Goal: Use online tool/utility: Utilize a website feature to perform a specific function

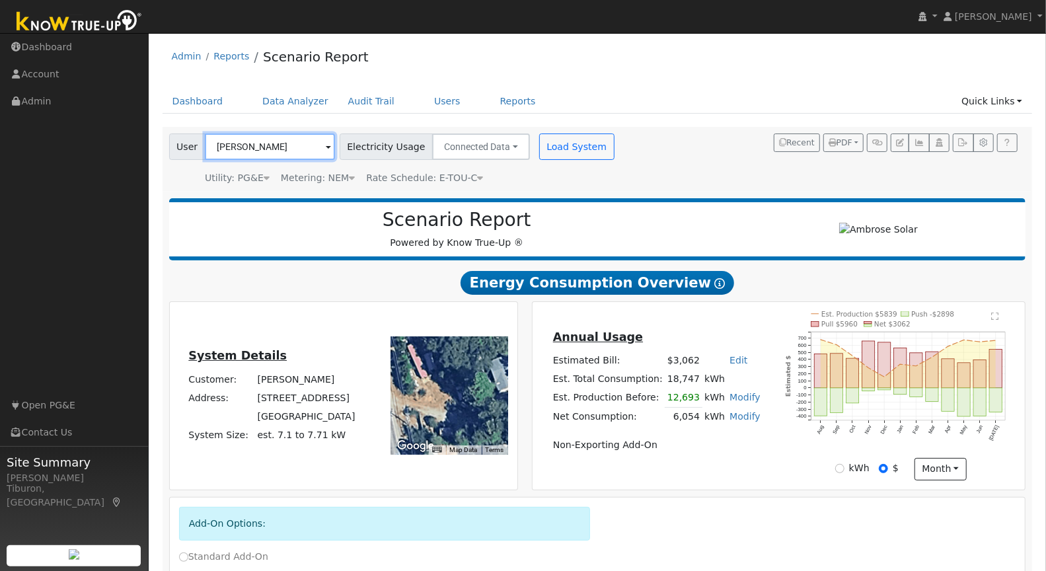
click at [244, 149] on input "[PERSON_NAME]" at bounding box center [270, 146] width 130 height 26
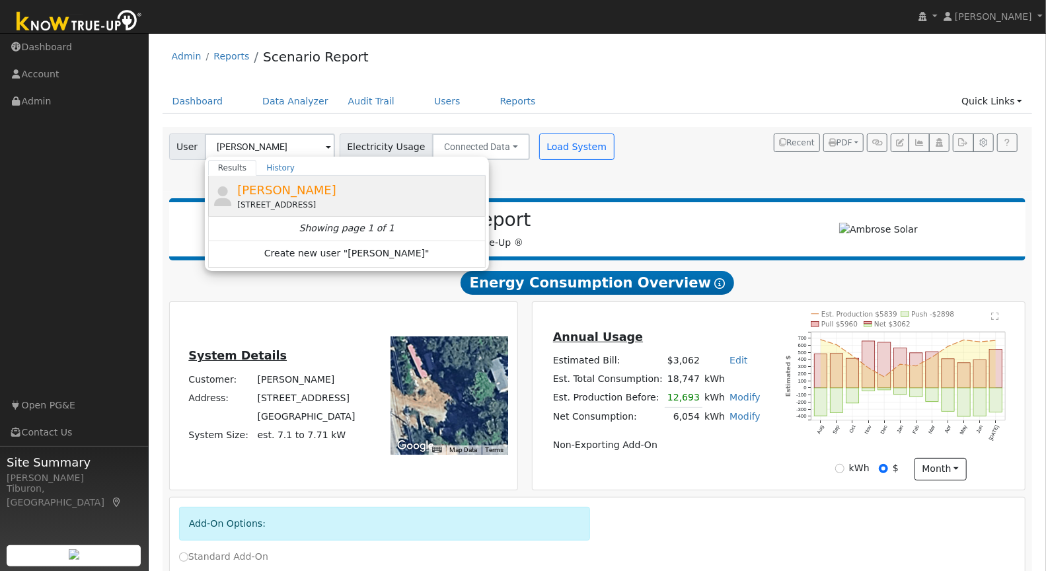
click at [271, 199] on div "[STREET_ADDRESS]" at bounding box center [359, 205] width 245 height 12
type input "[PERSON_NAME]"
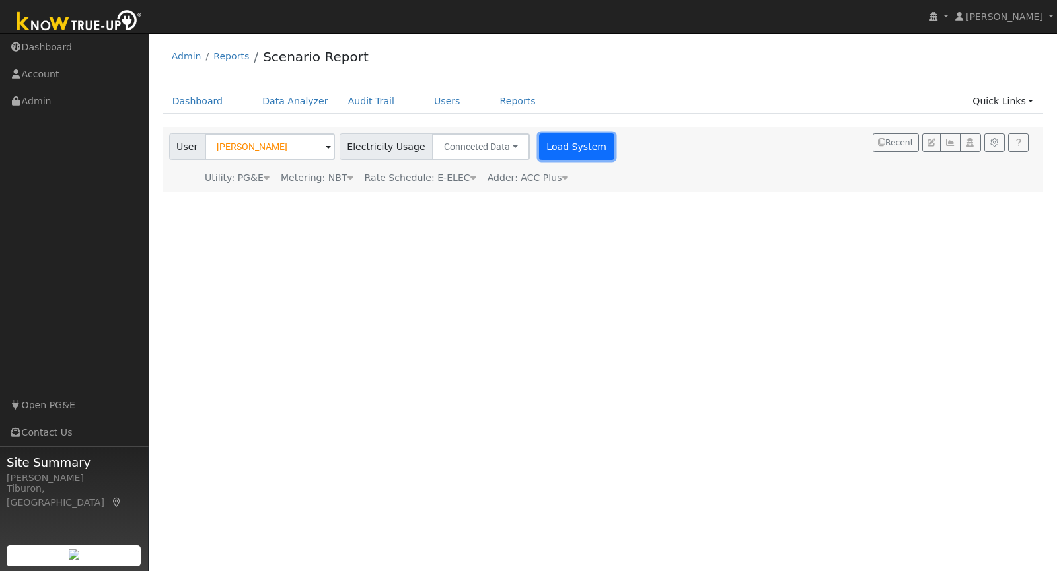
click at [570, 149] on button "Load System" at bounding box center [576, 146] width 75 height 26
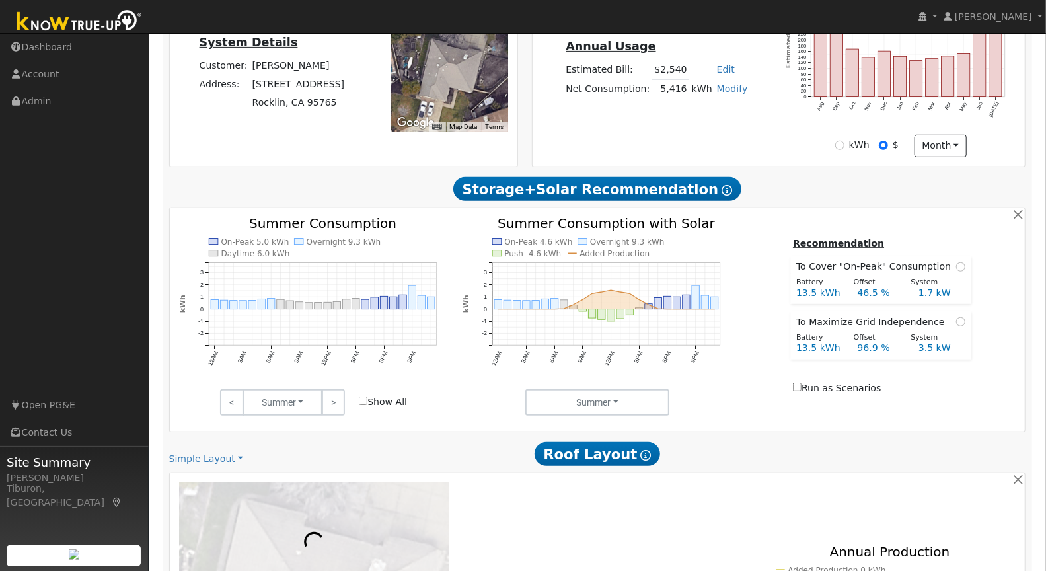
scroll to position [701, 0]
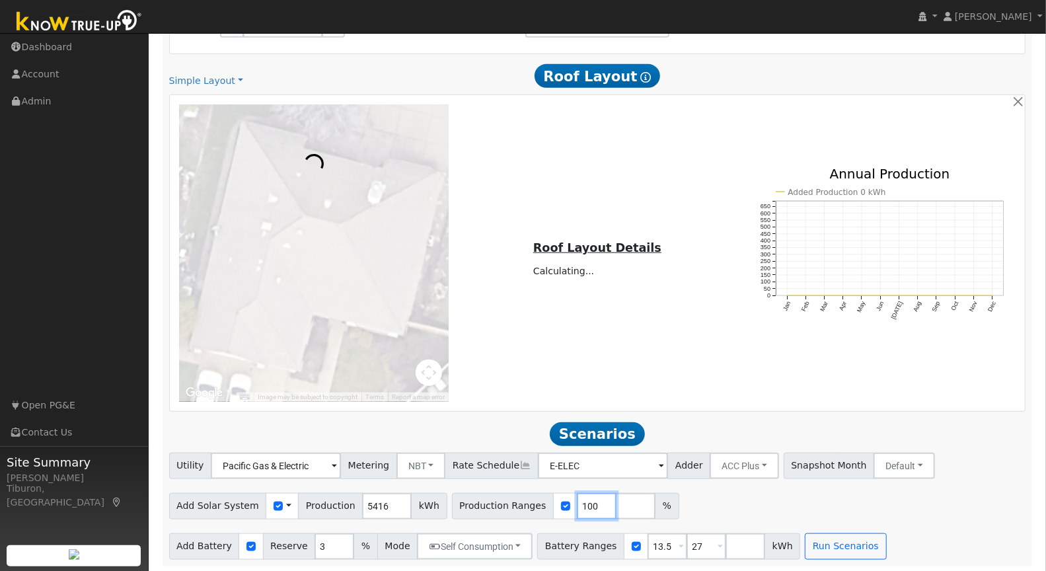
drag, startPoint x: 580, startPoint y: 506, endPoint x: 558, endPoint y: 506, distance: 22.5
click at [577, 506] on input "100" at bounding box center [597, 506] width 40 height 26
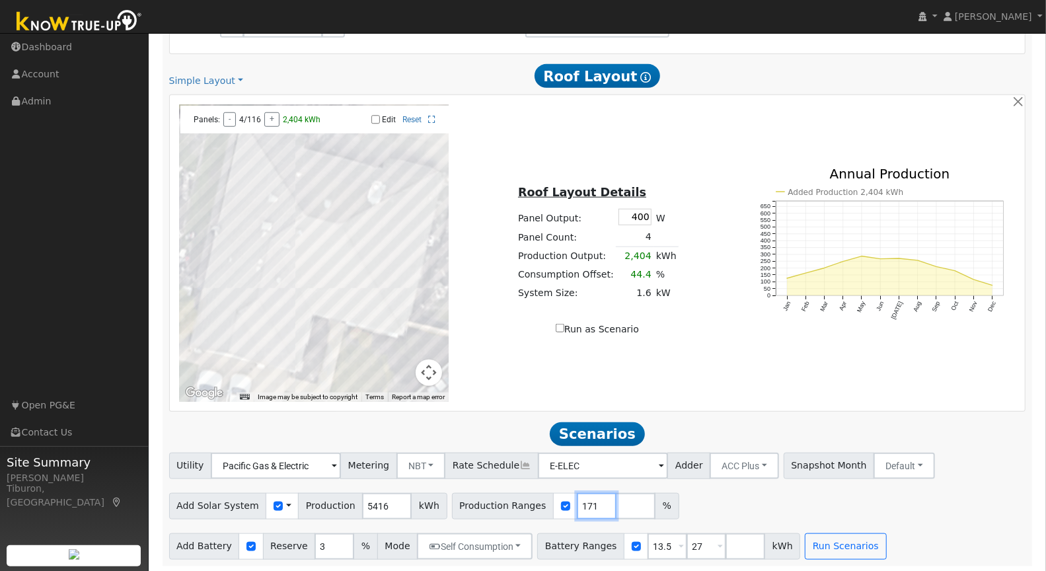
type input "171"
drag, startPoint x: 690, startPoint y: 542, endPoint x: 673, endPoint y: 542, distance: 17.2
click at [687, 542] on input "27" at bounding box center [707, 546] width 40 height 26
click at [782, 551] on button "Run Scenarios" at bounding box center [806, 546] width 81 height 26
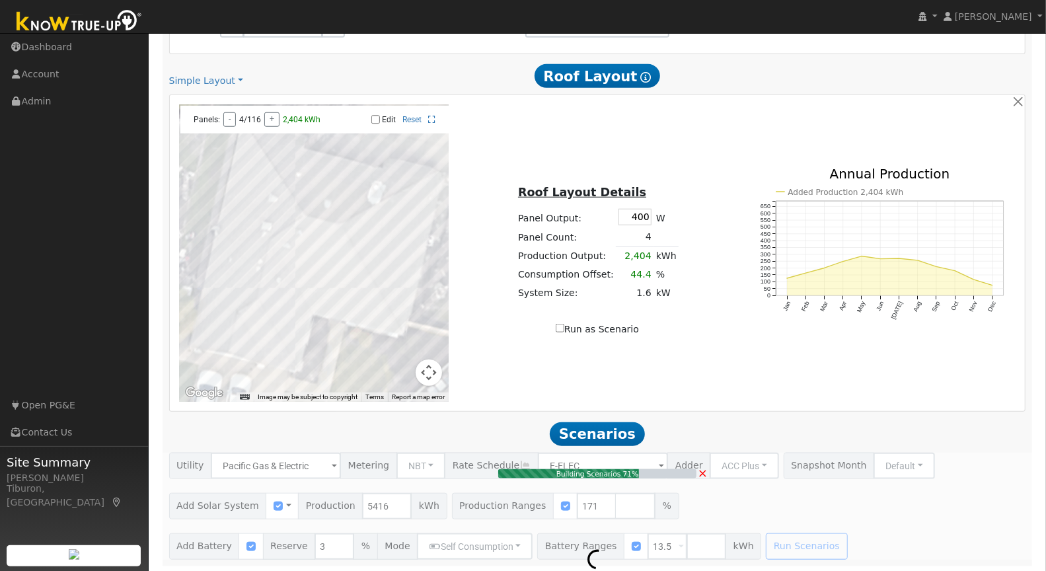
type input "$21,609"
type input "$16,200"
type input "$11,343"
type input "6.2"
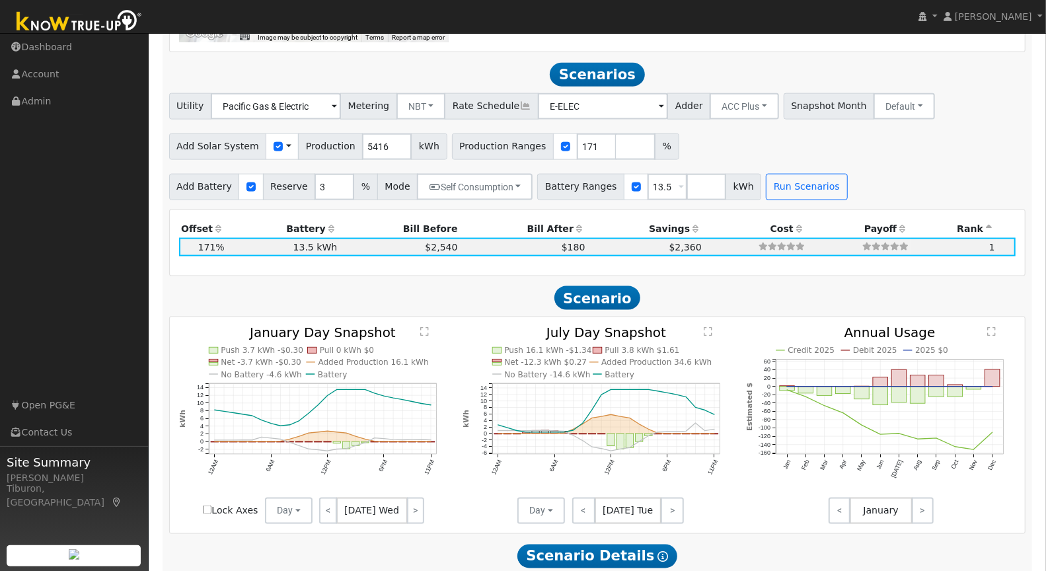
scroll to position [1080, 0]
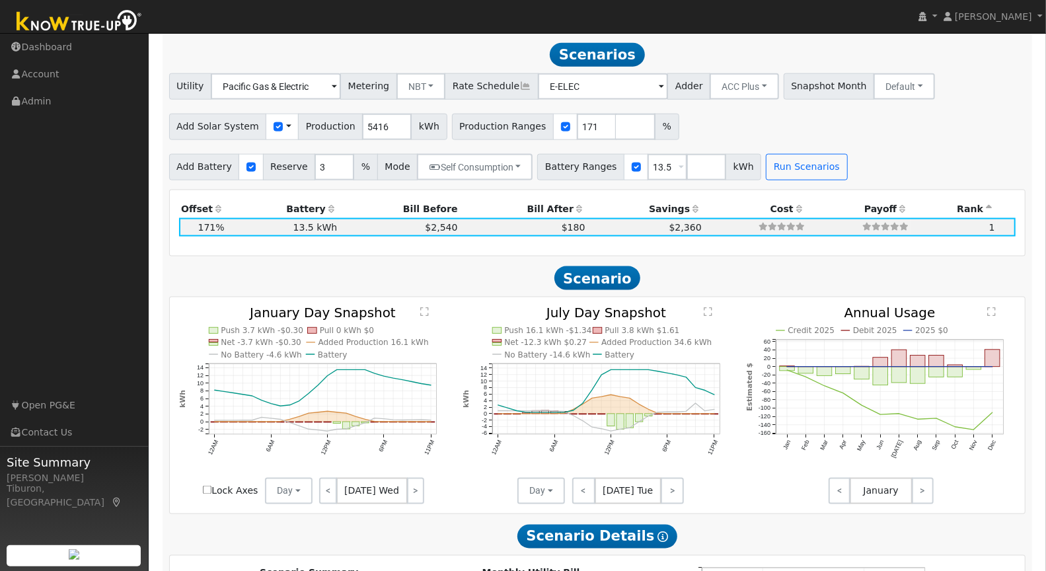
click at [423, 310] on text "" at bounding box center [424, 312] width 9 height 10
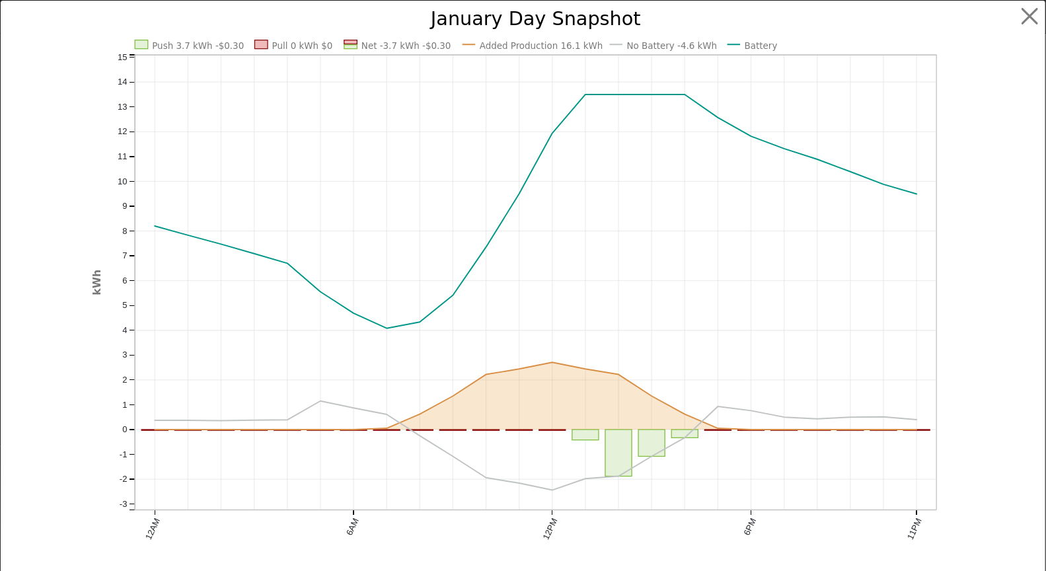
scroll to position [1085, 0]
click at [1032, 13] on button "button" at bounding box center [1041, 16] width 25 height 25
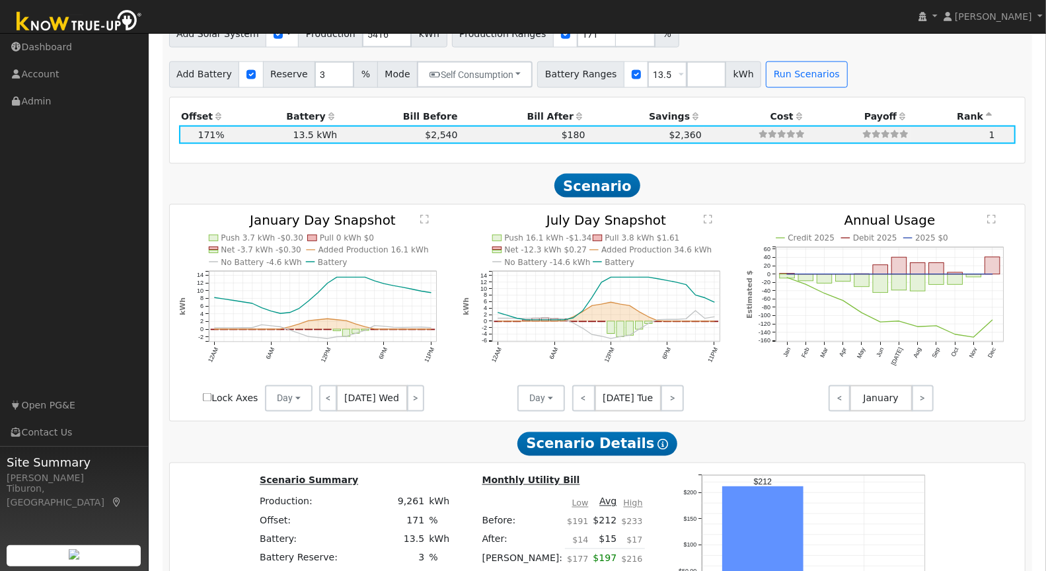
scroll to position [1172, 0]
click at [423, 217] on text "" at bounding box center [424, 220] width 9 height 10
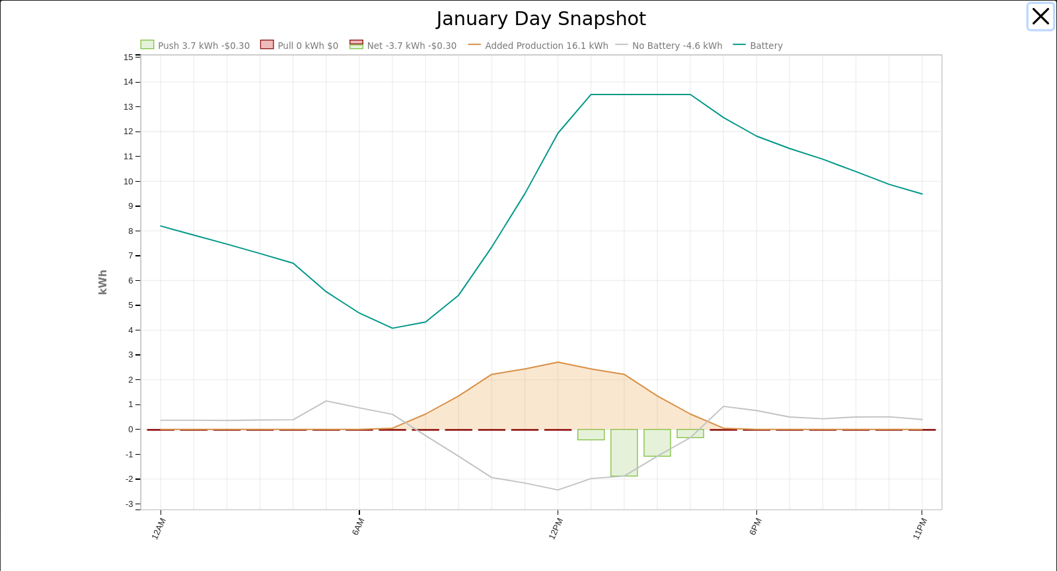
click at [1037, 15] on button "button" at bounding box center [1041, 16] width 25 height 25
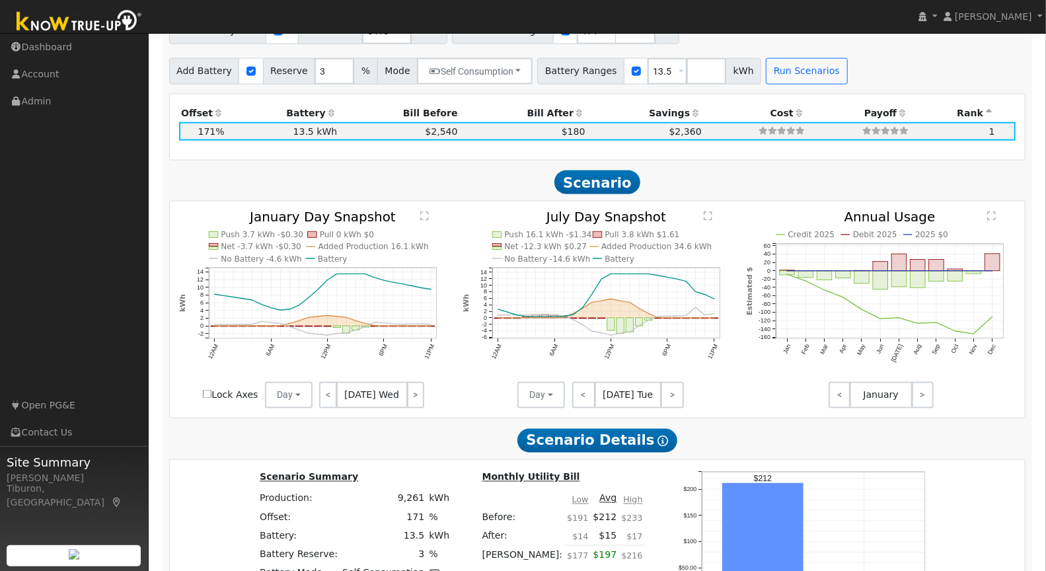
click at [708, 215] on text "" at bounding box center [708, 216] width 9 height 10
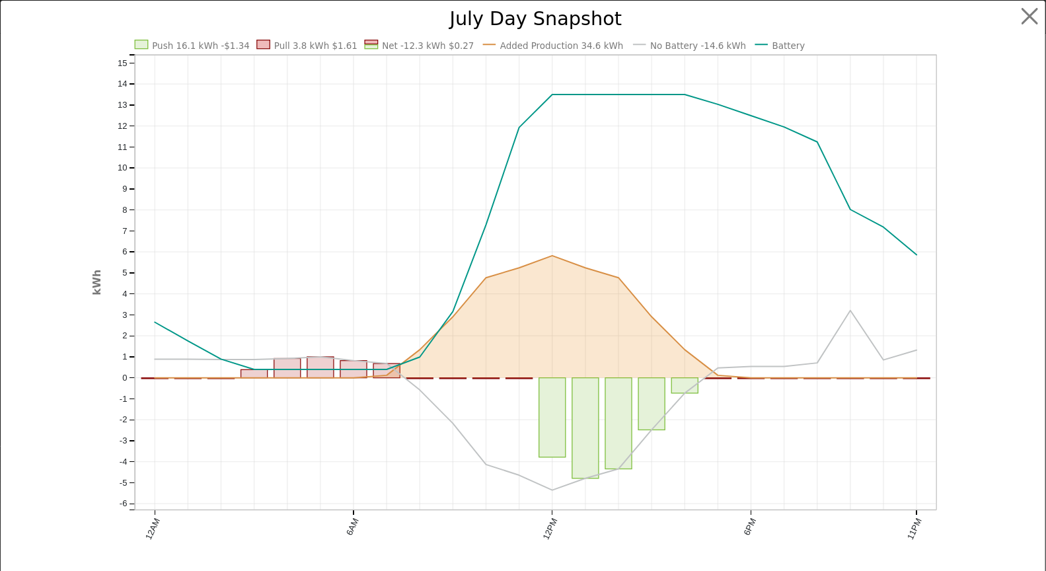
scroll to position [1180, 0]
click at [1032, 13] on button "button" at bounding box center [1041, 16] width 25 height 25
